Goal: Find contact information: Find contact information

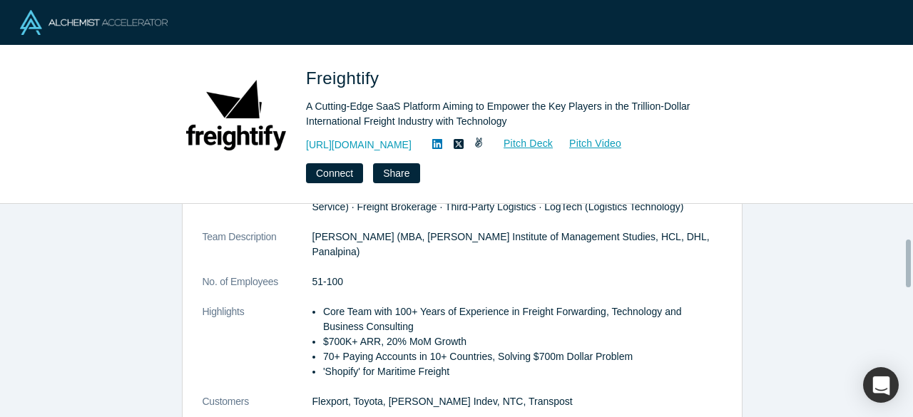
scroll to position [143, 0]
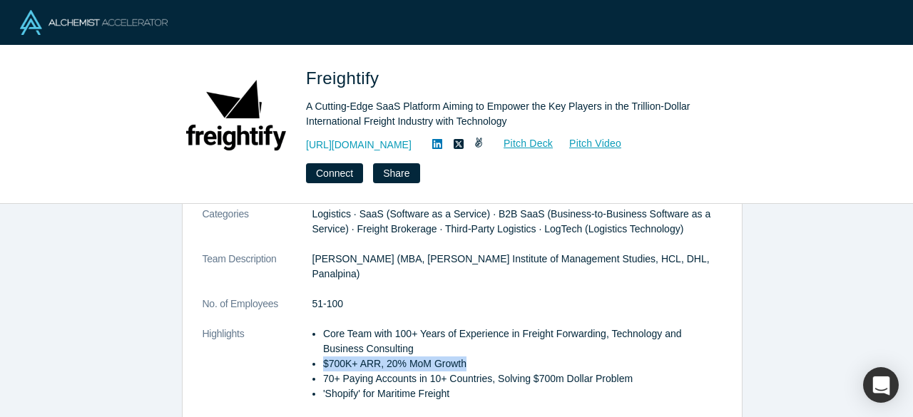
drag, startPoint x: 308, startPoint y: 361, endPoint x: 500, endPoint y: 358, distance: 192.0
click at [500, 358] on li "$700K+ ARR, 20% MoM Growth" at bounding box center [522, 364] width 399 height 15
click at [399, 367] on li "$700K+ ARR, 20% MoM Growth" at bounding box center [522, 364] width 399 height 15
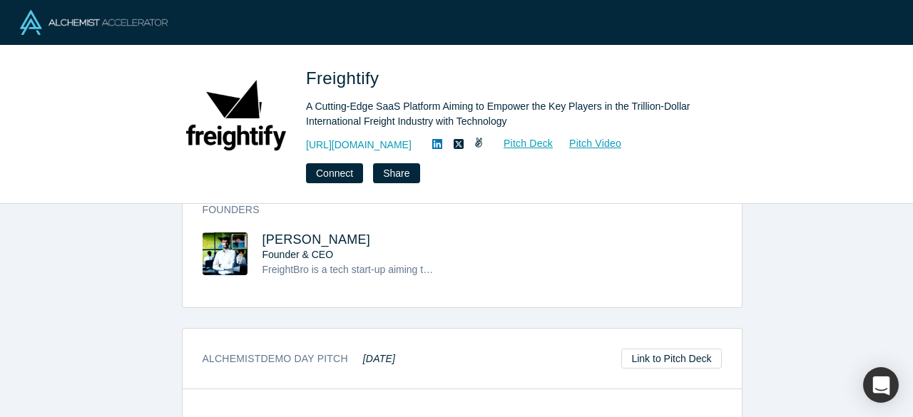
scroll to position [457, 0]
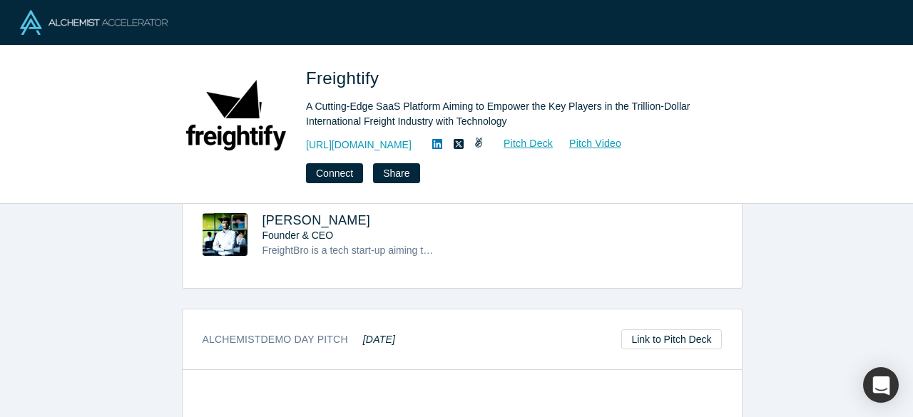
drag, startPoint x: 260, startPoint y: 216, endPoint x: 425, endPoint y: 218, distance: 164.9
click at [425, 218] on div "[PERSON_NAME] Founder & CEO FreightBro is a tech start-up aiming to revolutioni…" at bounding box center [333, 245] width 260 height 65
click at [371, 226] on span "[PERSON_NAME]" at bounding box center [317, 220] width 108 height 14
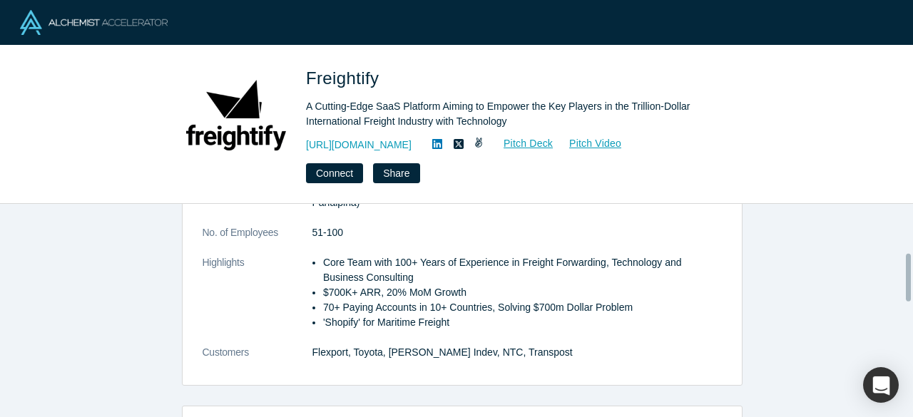
scroll to position [428, 0]
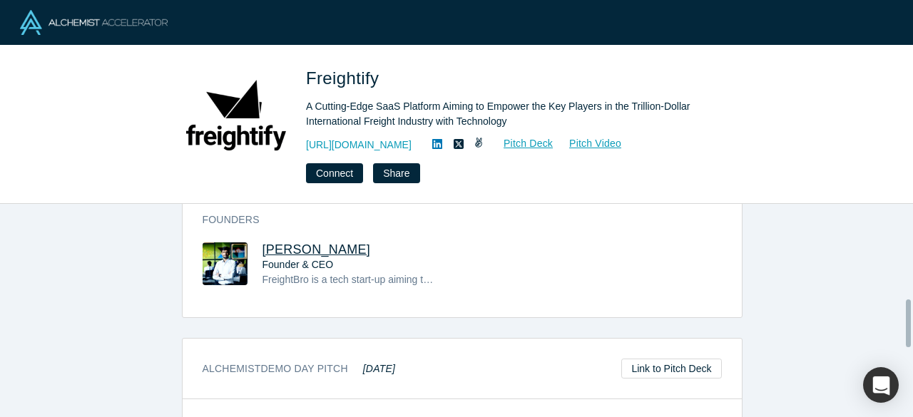
click at [287, 245] on span "[PERSON_NAME]" at bounding box center [317, 250] width 108 height 14
drag, startPoint x: 305, startPoint y: 128, endPoint x: 435, endPoint y: 121, distance: 130.8
click at [435, 121] on div "Freightify A Cutting-Edge SaaS Platform Aiming to Empower the Key Players in th…" at bounding box center [456, 125] width 561 height 118
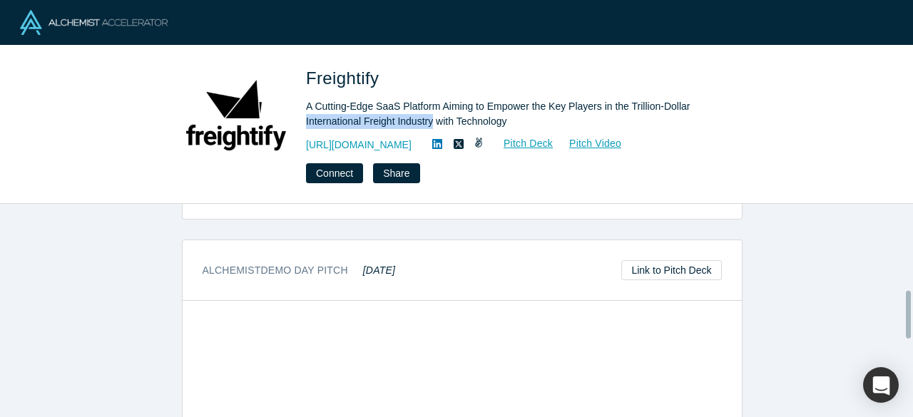
scroll to position [386, 0]
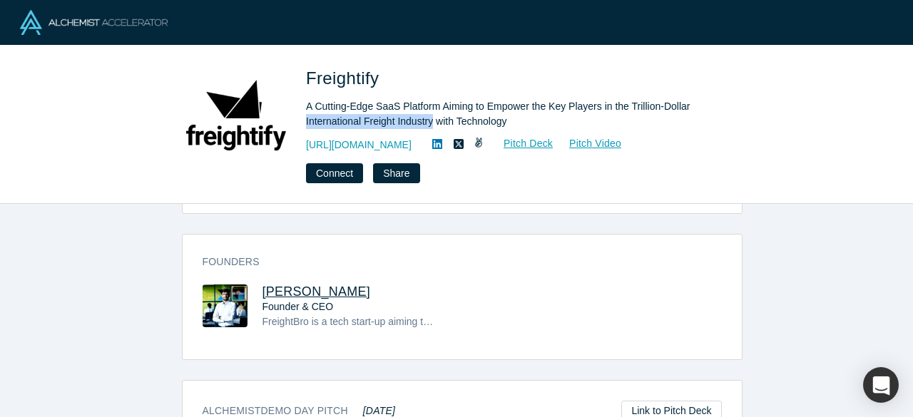
drag, startPoint x: 437, startPoint y: 288, endPoint x: 259, endPoint y: 293, distance: 177.8
click at [263, 293] on div "[PERSON_NAME] Founder & CEO FreightBro is a tech start-up aiming to revolutioni…" at bounding box center [363, 307] width 200 height 45
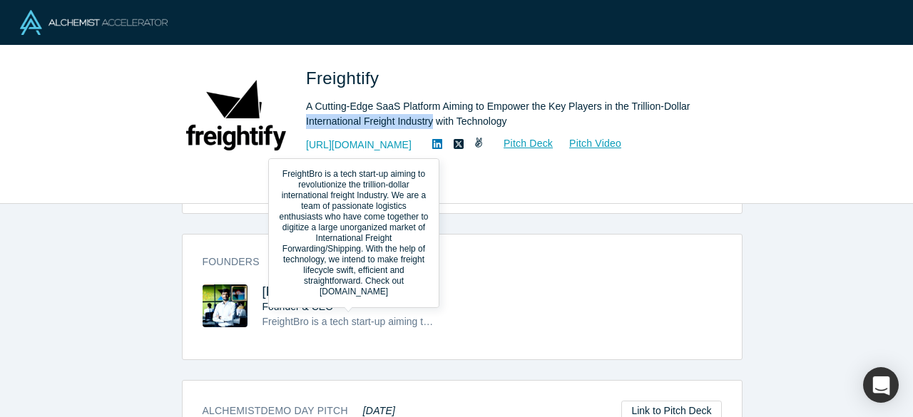
copy span "[PERSON_NAME]"
